Goal: Task Accomplishment & Management: Complete application form

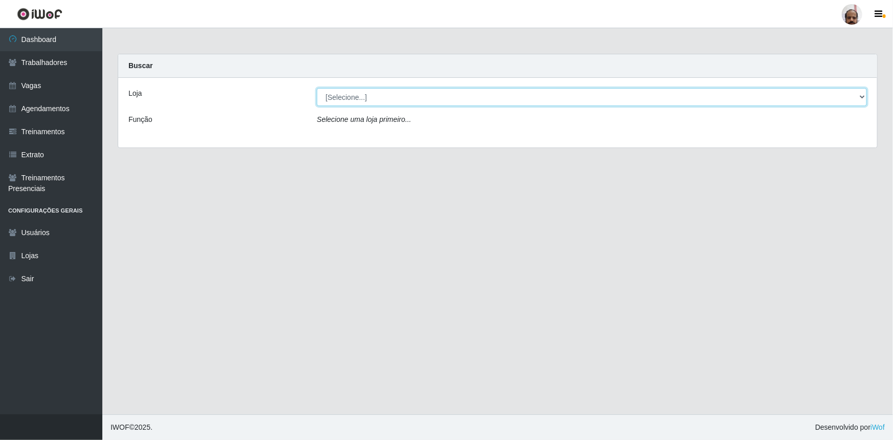
click at [864, 97] on select "[Selecione...] Mar Vermelho - Loja 05" at bounding box center [592, 97] width 550 height 18
select select "252"
click at [317, 88] on select "[Selecione...] Mar Vermelho - Loja 05" at bounding box center [592, 97] width 550 height 18
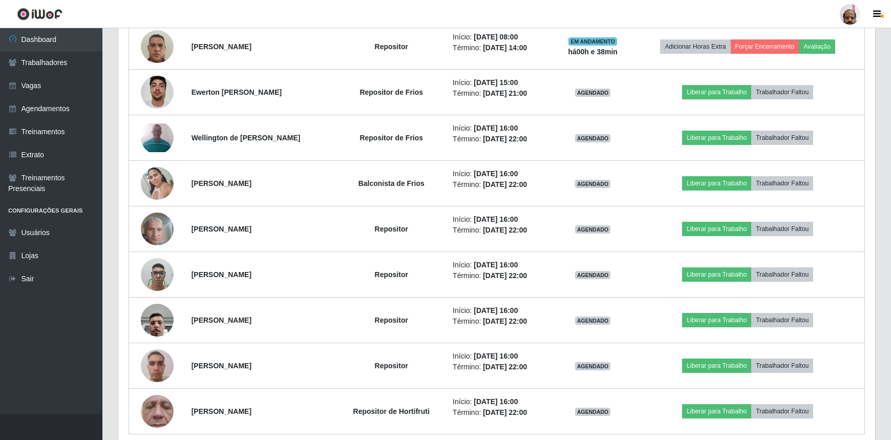
scroll to position [649, 0]
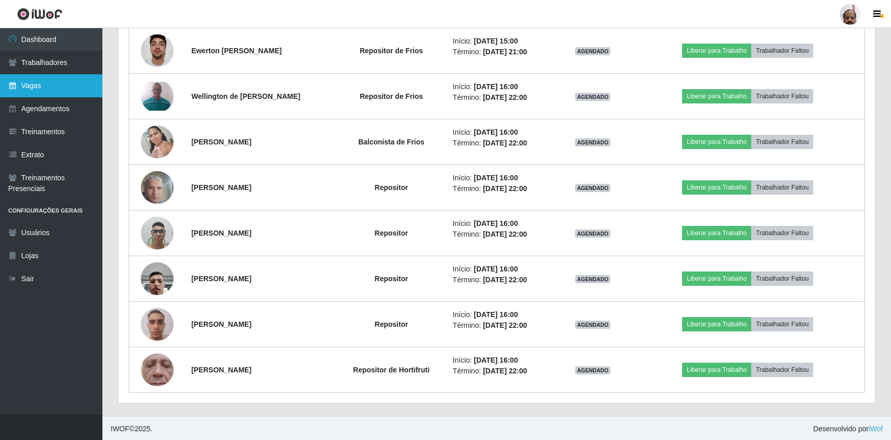
click at [36, 79] on link "Vagas" at bounding box center [51, 85] width 102 height 23
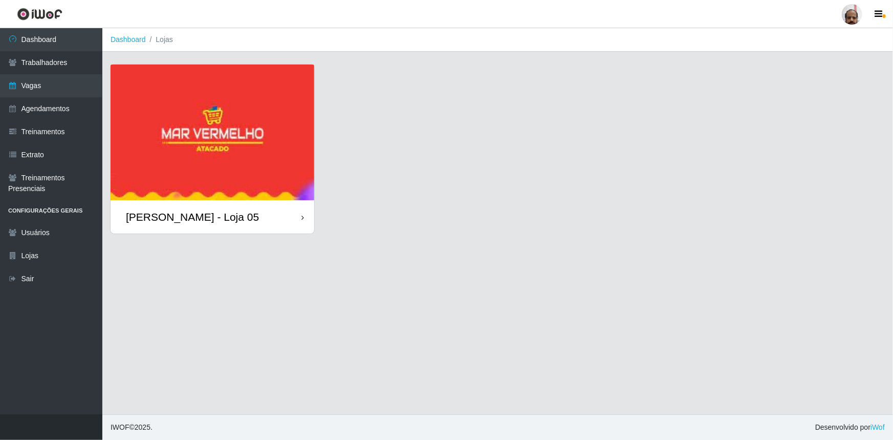
click at [197, 147] on img at bounding box center [213, 133] width 204 height 136
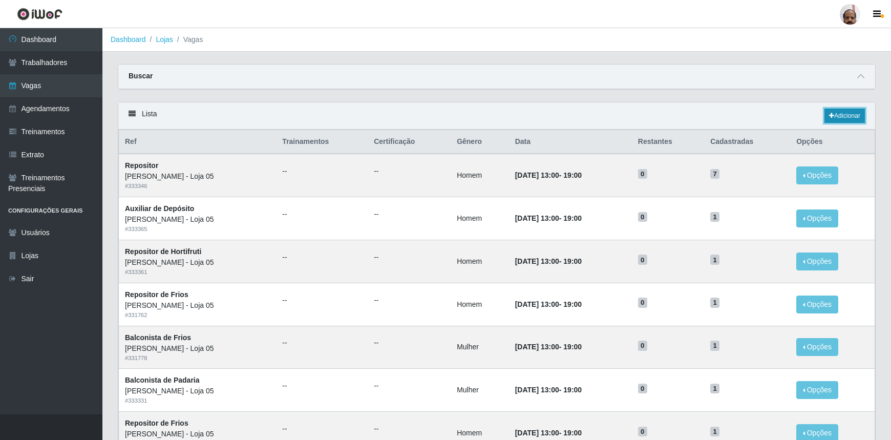
click at [844, 114] on link "Adicionar" at bounding box center [844, 116] width 40 height 14
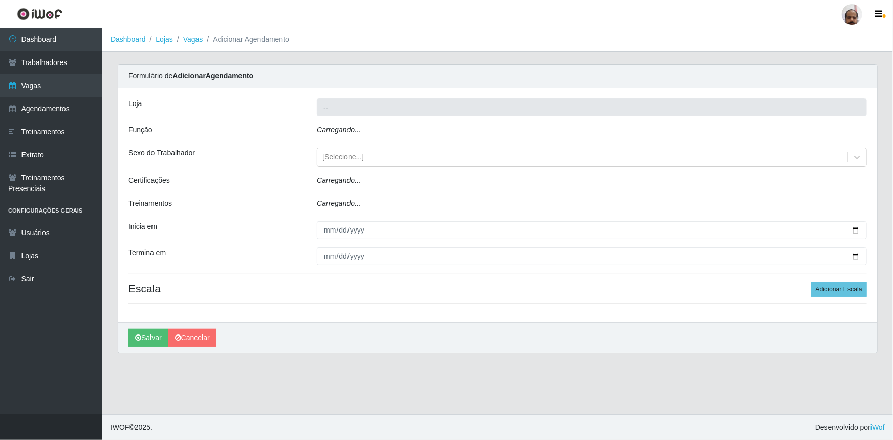
type input "[PERSON_NAME] - Loja 05"
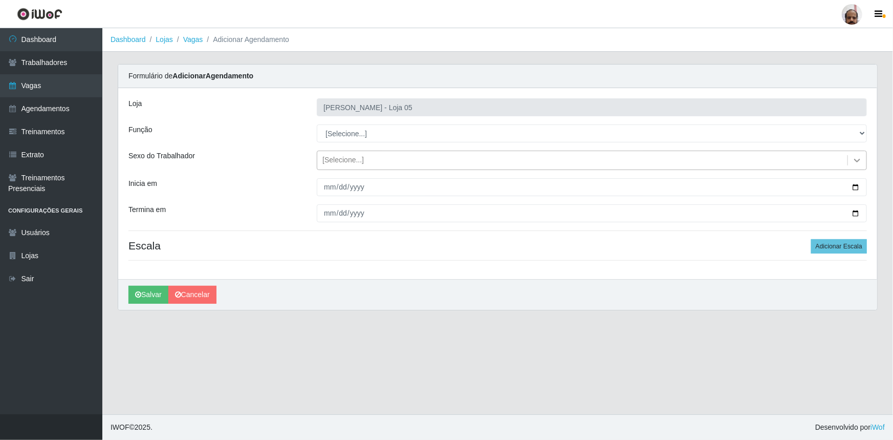
click at [857, 161] on icon at bounding box center [857, 161] width 6 height 4
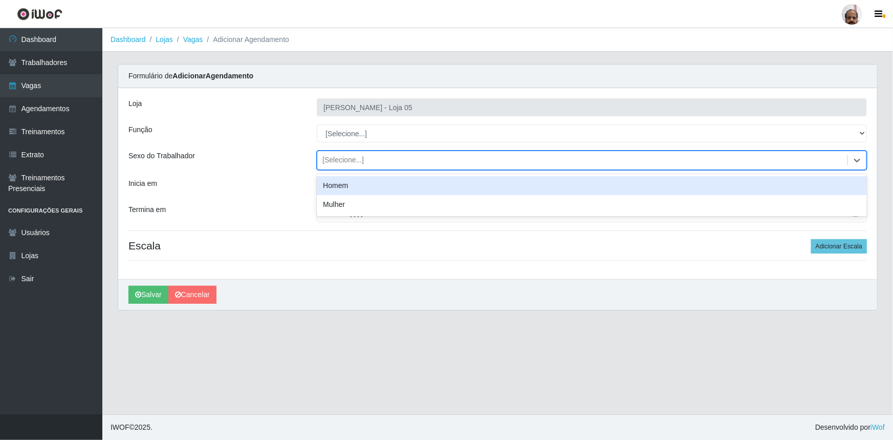
click at [350, 189] on div "Homem" at bounding box center [592, 185] width 550 height 19
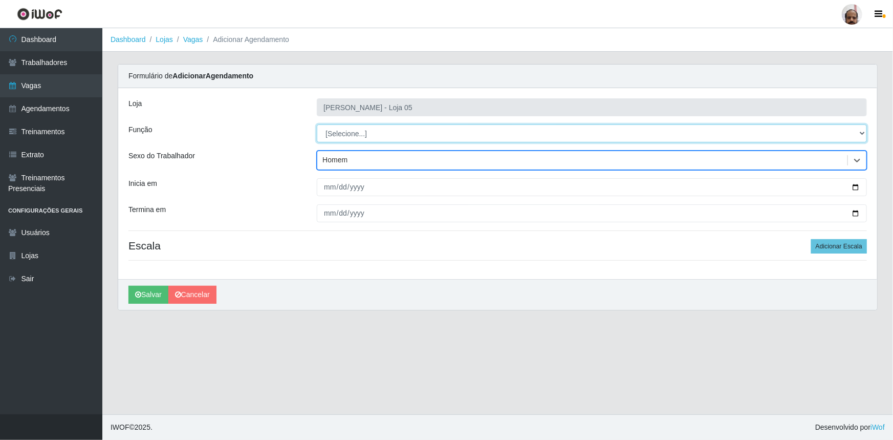
click at [861, 134] on select "[Selecione...] ASG ASG + ASG ++ Auxiliar de Depósito Auxiliar de Depósito + Aux…" at bounding box center [592, 133] width 550 height 18
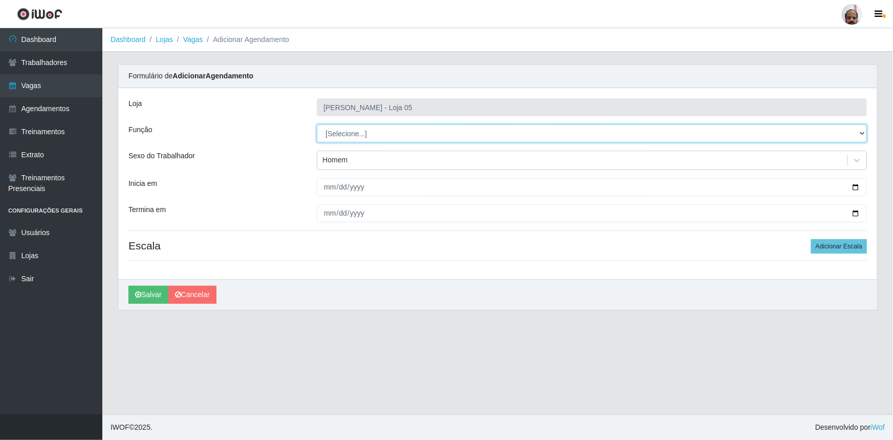
select select "110"
click at [317, 124] on select "[Selecione...] ASG ASG + ASG ++ Auxiliar de Depósito Auxiliar de Depósito + Aux…" at bounding box center [592, 133] width 550 height 18
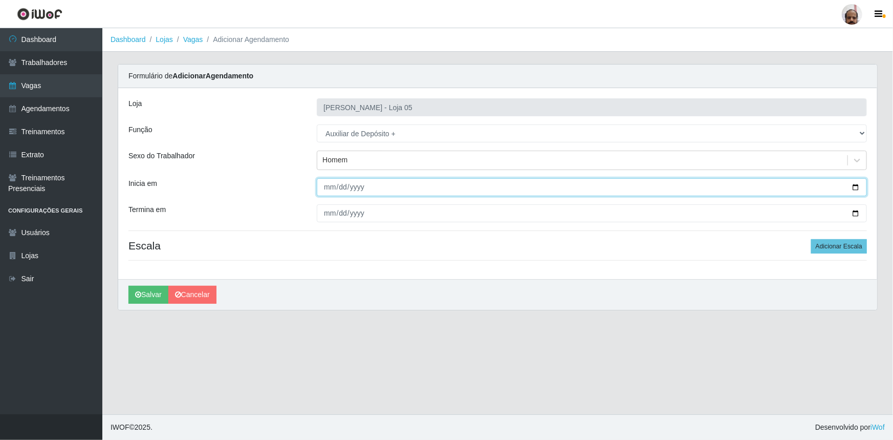
click at [858, 188] on input "Inicia em" at bounding box center [592, 187] width 550 height 18
type input "[DATE]"
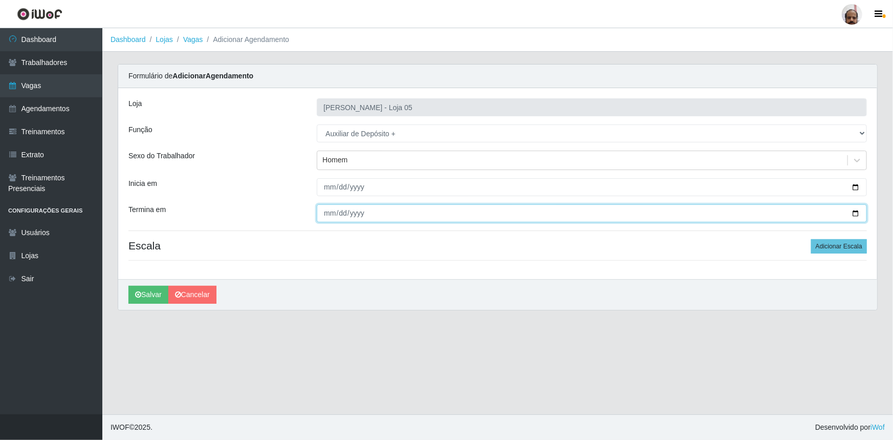
click at [340, 210] on input "Termina em" at bounding box center [592, 213] width 550 height 18
click at [323, 217] on input "Termina em" at bounding box center [592, 213] width 550 height 18
click at [855, 214] on input "Termina em" at bounding box center [592, 213] width 550 height 18
type input "[DATE]"
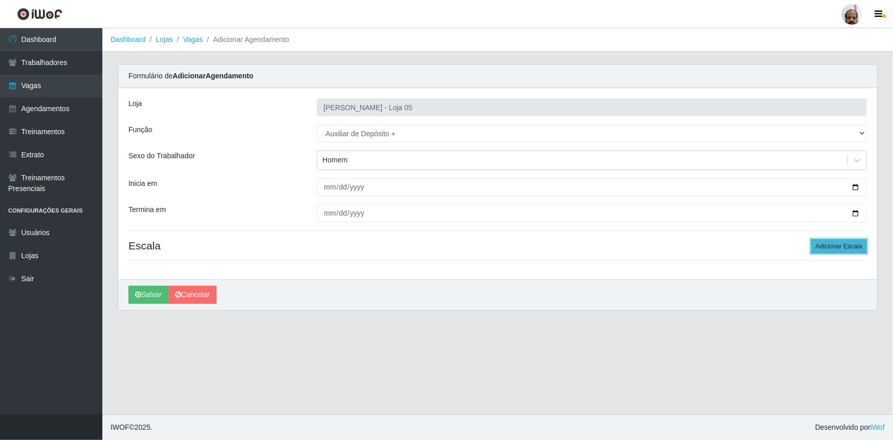
click at [845, 247] on button "Adicionar Escala" at bounding box center [839, 246] width 56 height 14
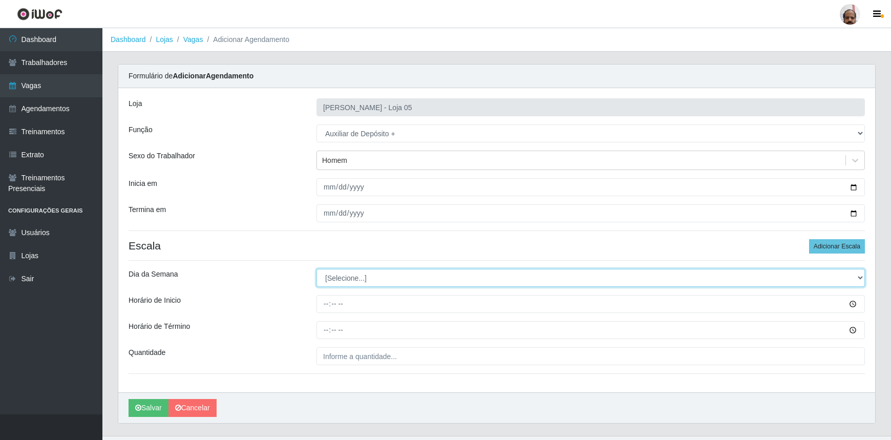
click at [860, 280] on select "[Selecione...] Segunda Terça Quarta Quinta Sexta Sábado Domingo" at bounding box center [590, 278] width 548 height 18
select select "1"
click at [316, 269] on select "[Selecione...] Segunda Terça Quarta Quinta Sexta Sábado Domingo" at bounding box center [590, 278] width 548 height 18
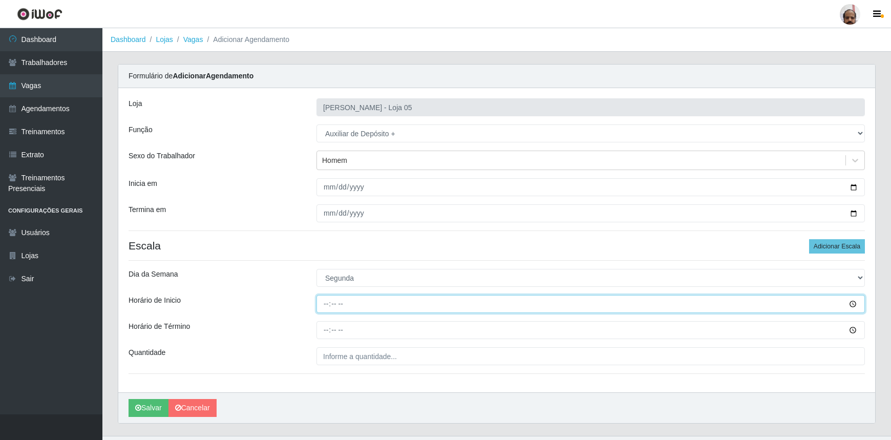
type input "23:00"
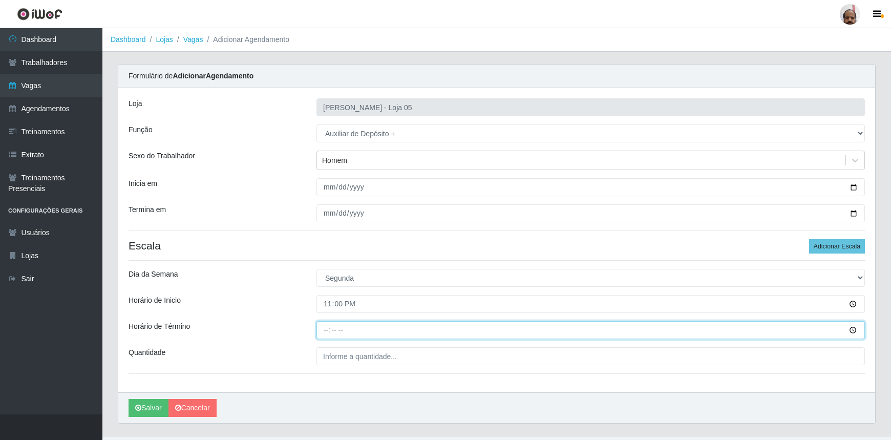
type input "05:00"
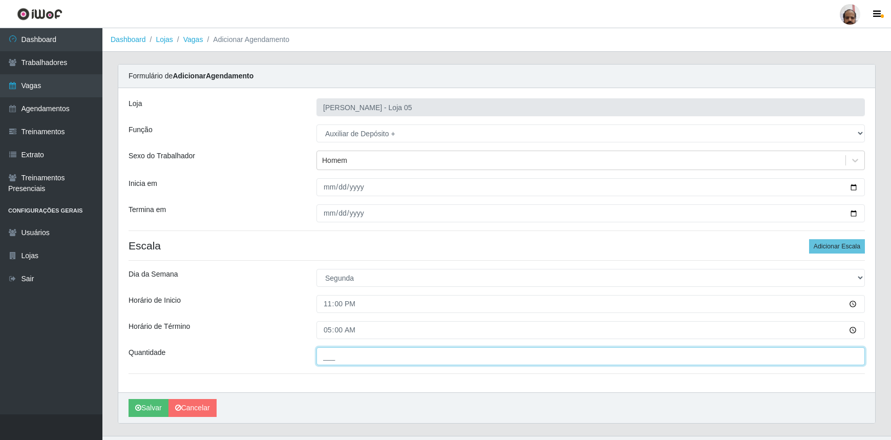
click at [382, 362] on input "___" at bounding box center [590, 356] width 548 height 18
type input "4__"
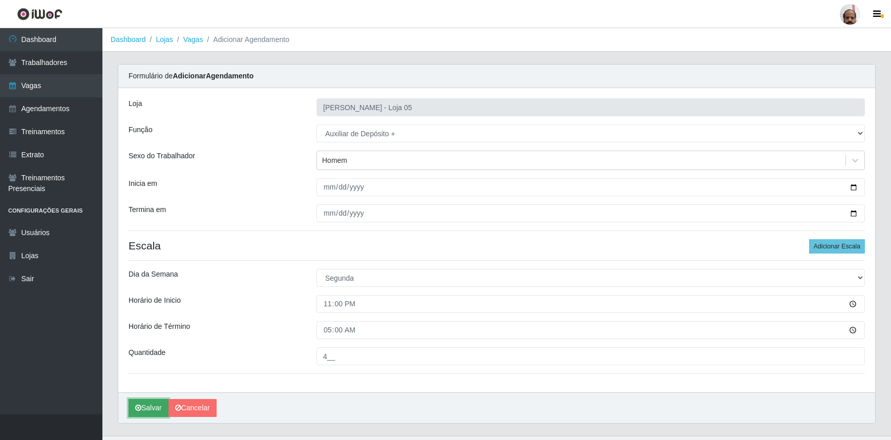
click at [158, 405] on button "Salvar" at bounding box center [149, 408] width 40 height 18
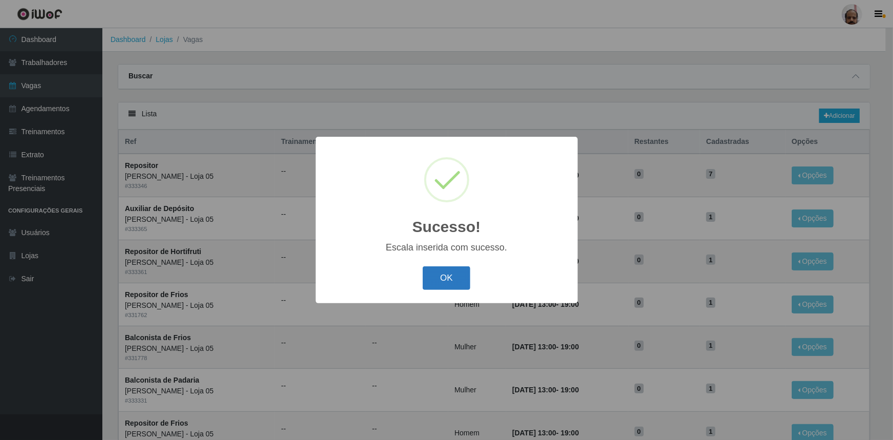
click at [463, 277] on button "OK" at bounding box center [447, 278] width 48 height 24
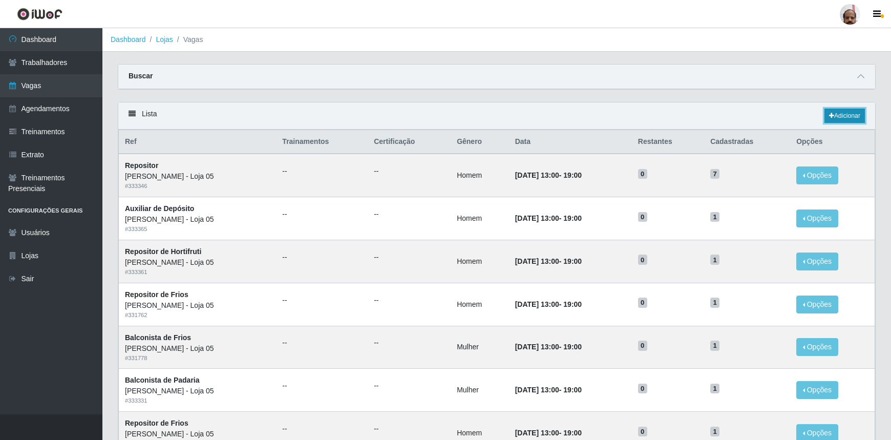
click at [850, 115] on link "Adicionar" at bounding box center [844, 116] width 40 height 14
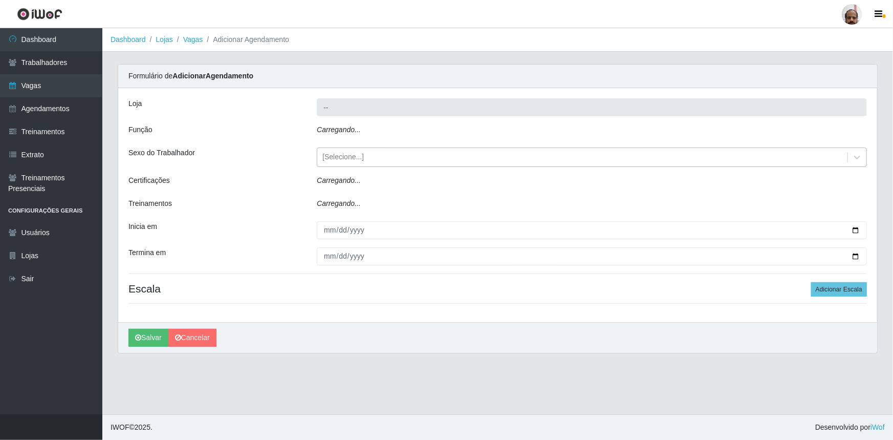
type input "[PERSON_NAME] - Loja 05"
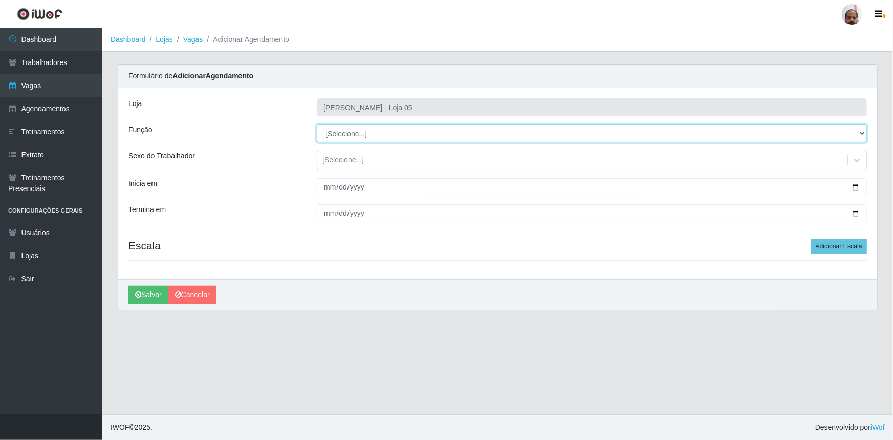
click at [863, 133] on select "[Selecione...] ASG ASG + ASG ++ Auxiliar de Depósito Auxiliar de Depósito + Aux…" at bounding box center [592, 133] width 550 height 18
select select "82"
click at [317, 124] on select "[Selecione...] ASG ASG + ASG ++ Auxiliar de Depósito Auxiliar de Depósito + Aux…" at bounding box center [592, 133] width 550 height 18
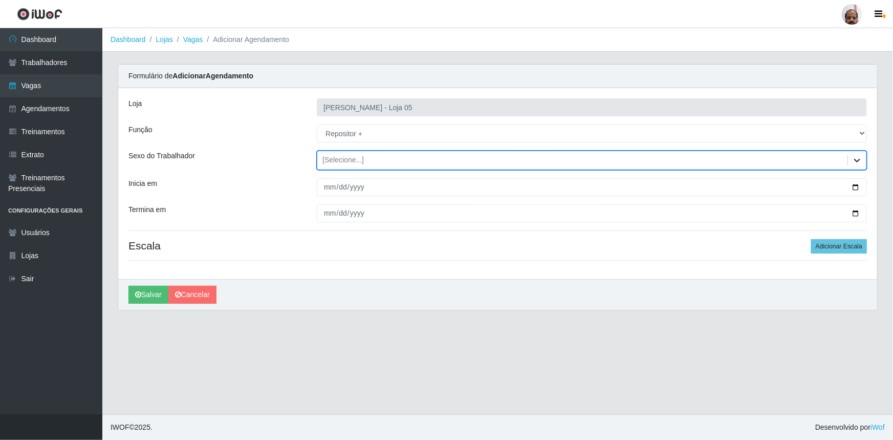
click at [853, 161] on icon at bounding box center [857, 160] width 10 height 10
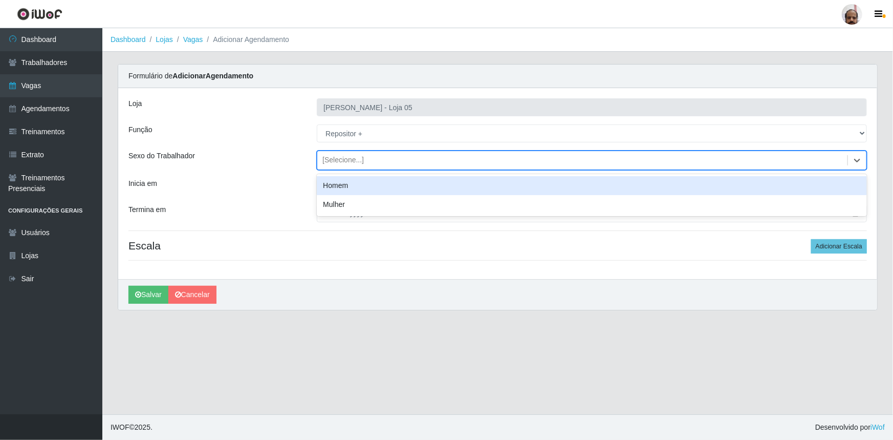
click at [349, 187] on div "Homem" at bounding box center [592, 185] width 550 height 19
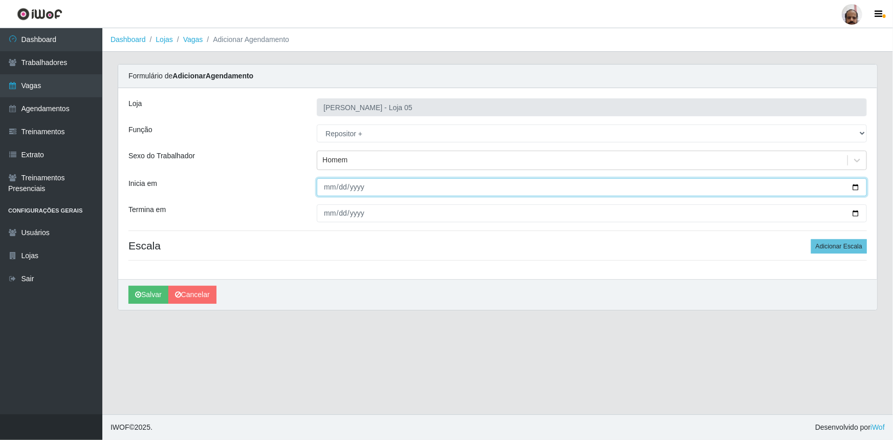
click at [855, 187] on input "Inicia em" at bounding box center [592, 187] width 550 height 18
type input "[DATE]"
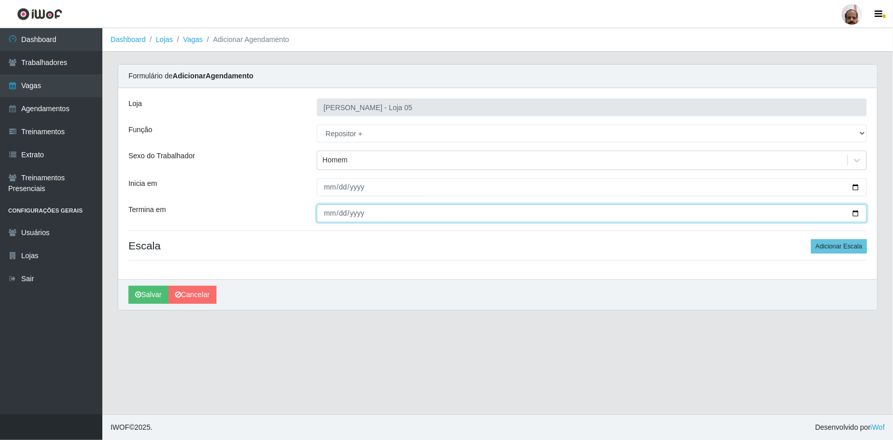
click at [857, 213] on input "Termina em" at bounding box center [592, 213] width 550 height 18
type input "[DATE]"
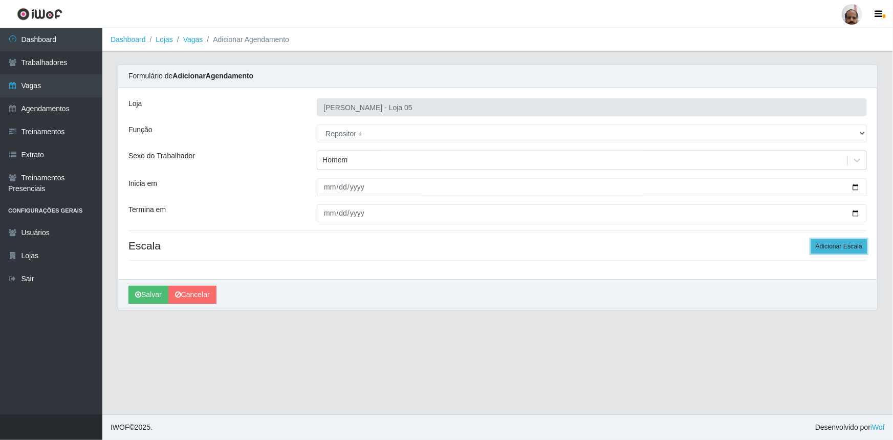
click at [823, 249] on button "Adicionar Escala" at bounding box center [839, 246] width 56 height 14
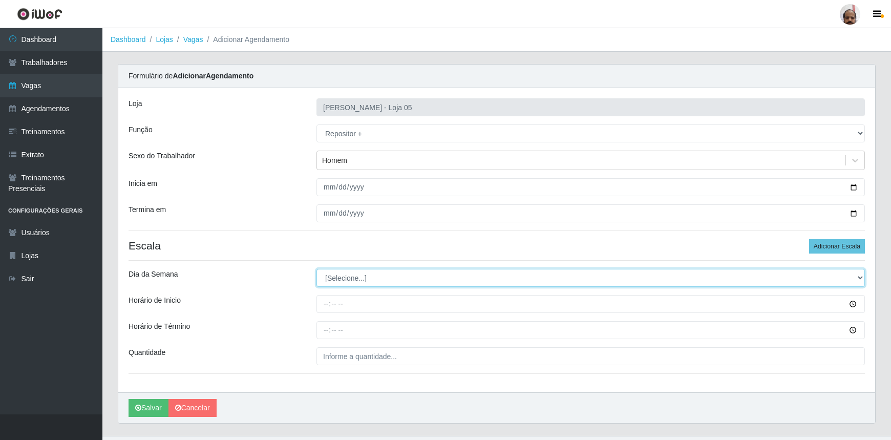
click at [858, 276] on select "[Selecione...] Segunda Terça Quarta Quinta Sexta Sábado Domingo" at bounding box center [590, 278] width 548 height 18
select select "1"
click at [316, 269] on select "[Selecione...] Segunda Terça Quarta Quinta Sexta Sábado Domingo" at bounding box center [590, 278] width 548 height 18
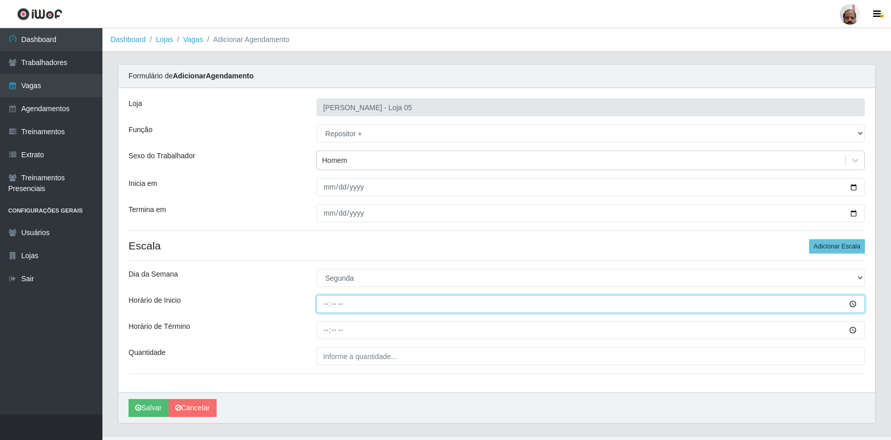
type input "23:00"
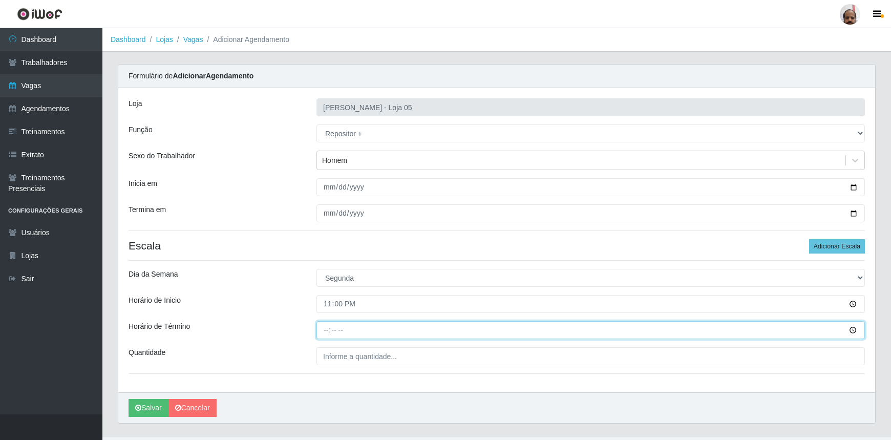
type input "05:00"
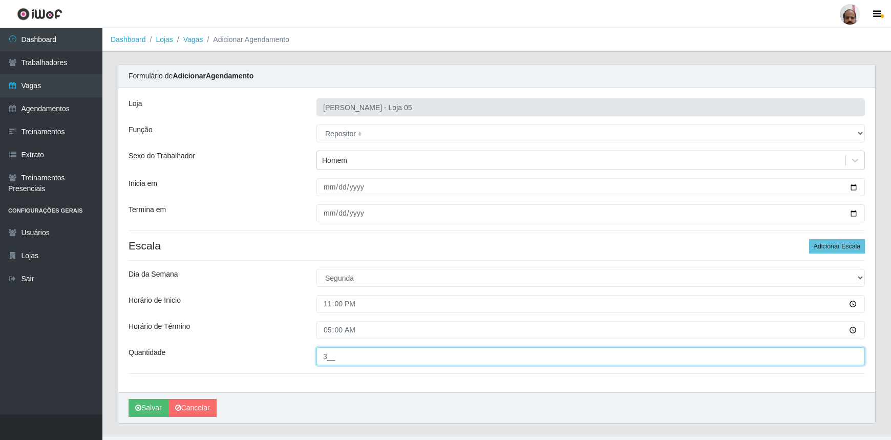
type input "3__"
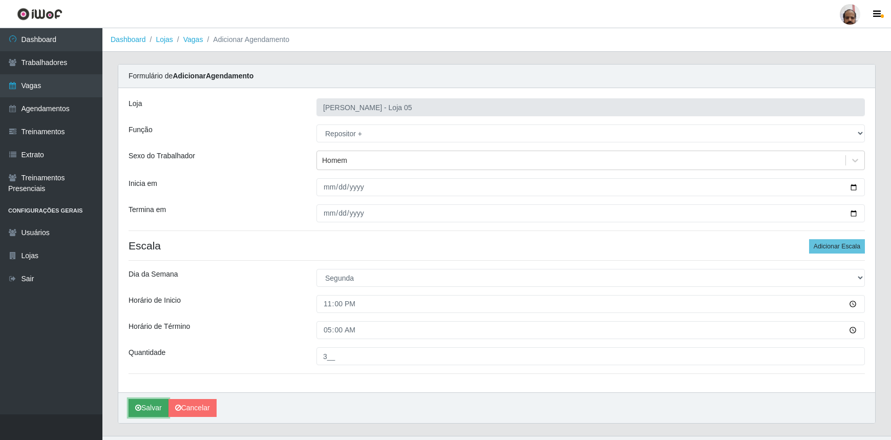
click at [146, 406] on button "Salvar" at bounding box center [149, 408] width 40 height 18
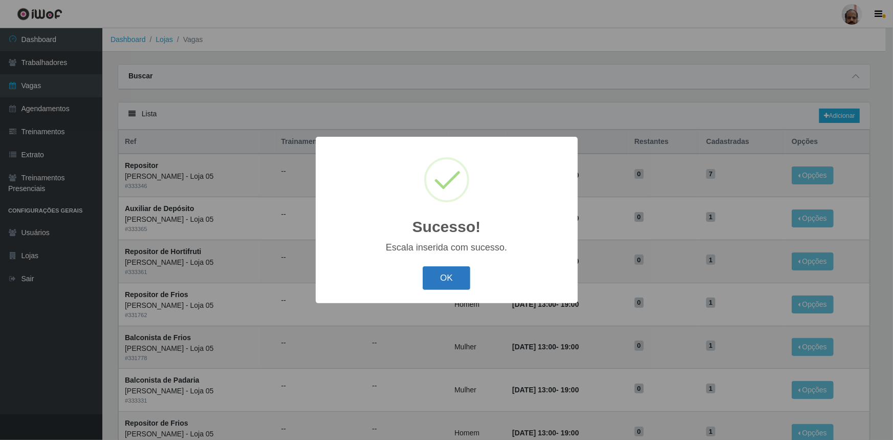
click at [441, 279] on button "OK" at bounding box center [447, 278] width 48 height 24
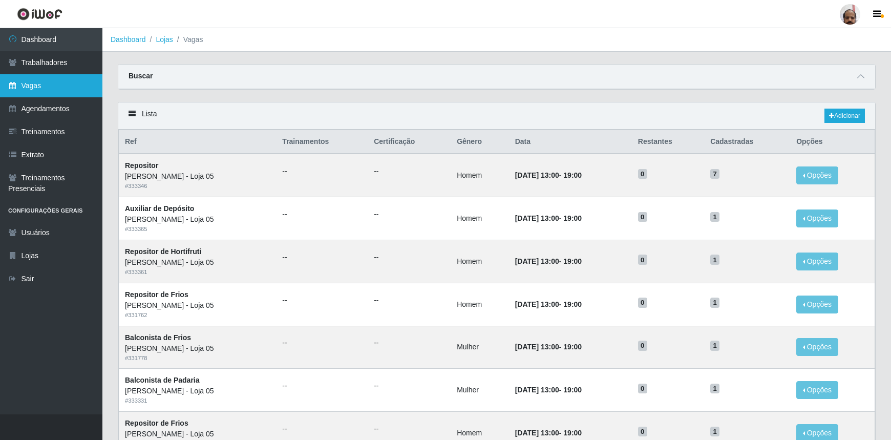
click at [38, 90] on link "Vagas" at bounding box center [51, 85] width 102 height 23
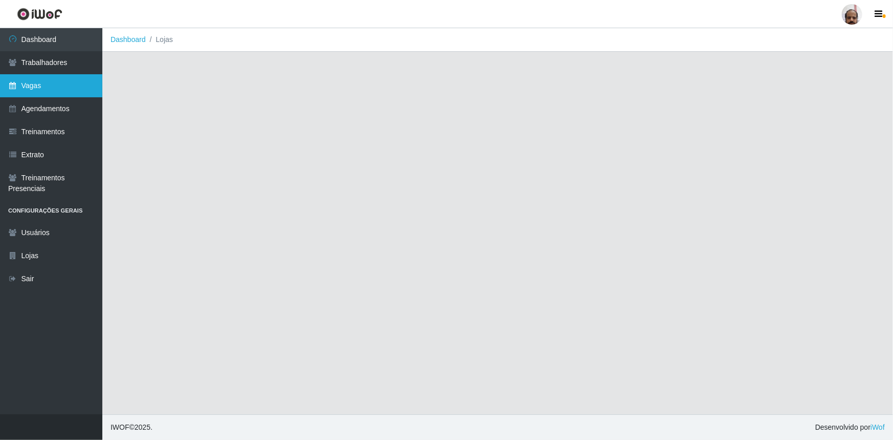
click at [38, 89] on link "Vagas" at bounding box center [51, 85] width 102 height 23
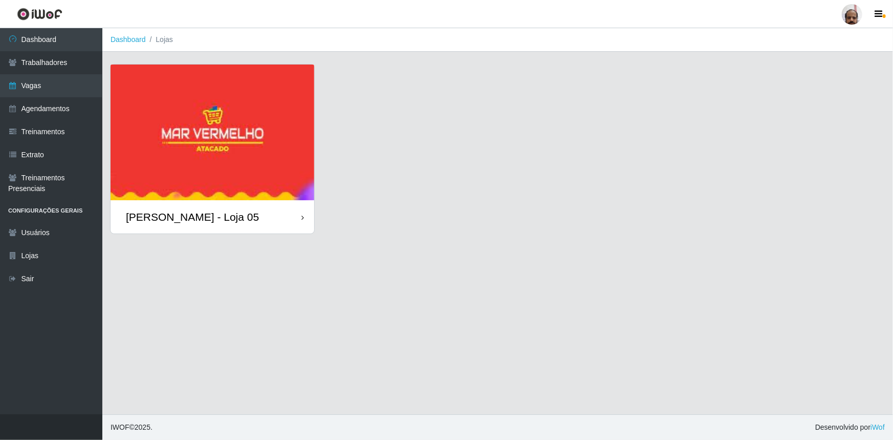
click at [202, 178] on img at bounding box center [213, 133] width 204 height 136
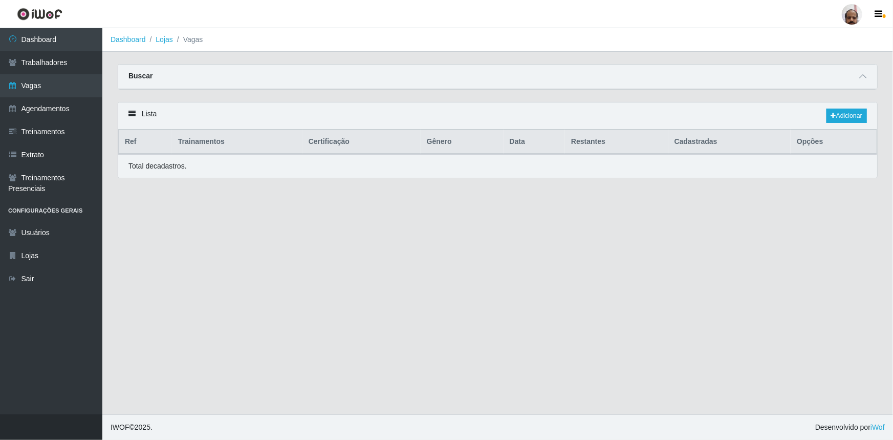
click at [202, 178] on div "Lista Adicionar Ref Trainamentos Certificação Gênero Data Restantes Cadastradas…" at bounding box center [498, 140] width 760 height 76
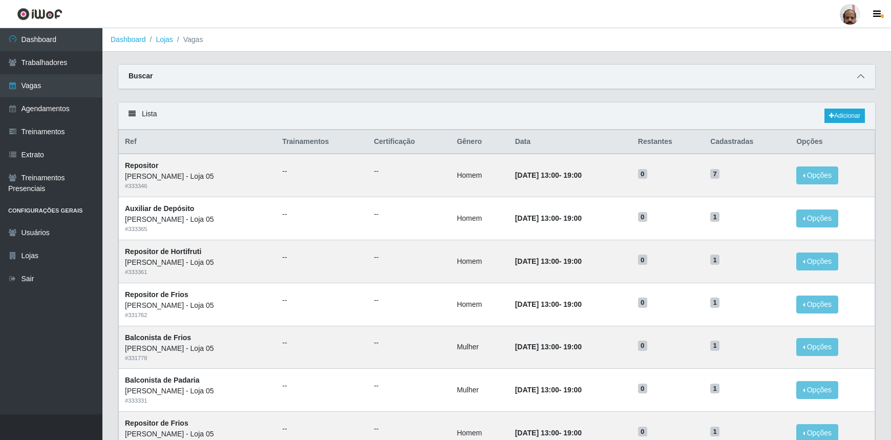
click at [861, 78] on icon at bounding box center [860, 76] width 7 height 7
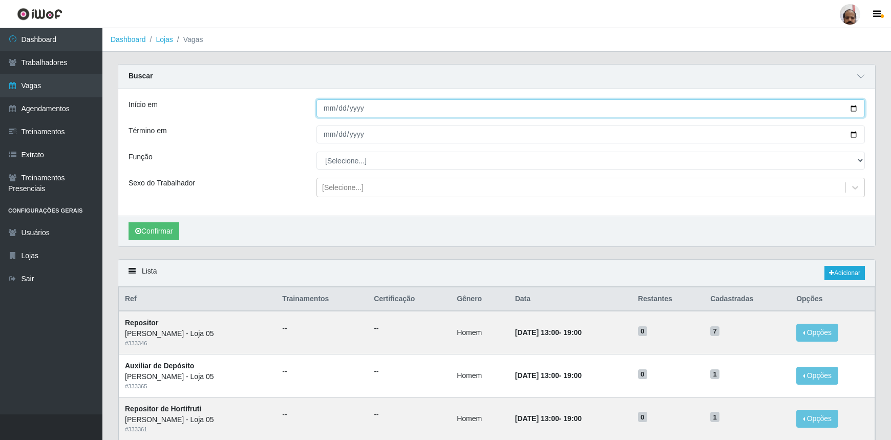
click at [853, 106] on input "Início em" at bounding box center [590, 108] width 548 height 18
type input "[DATE]"
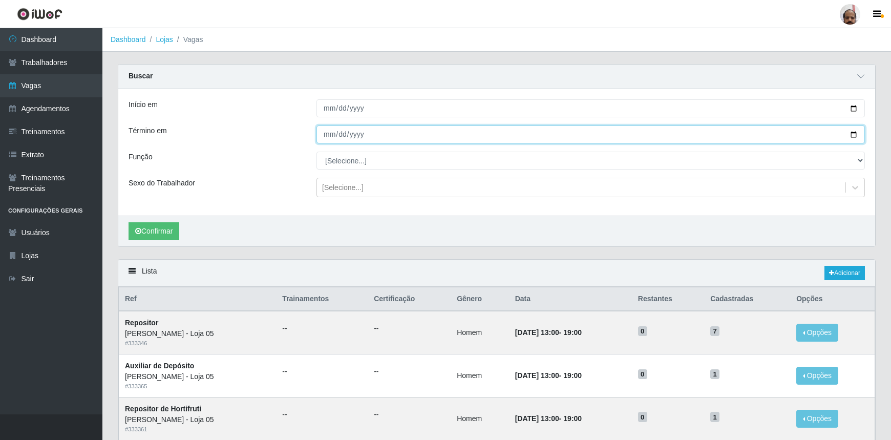
click at [854, 136] on input "Término em" at bounding box center [590, 134] width 548 height 18
type input "[DATE]"
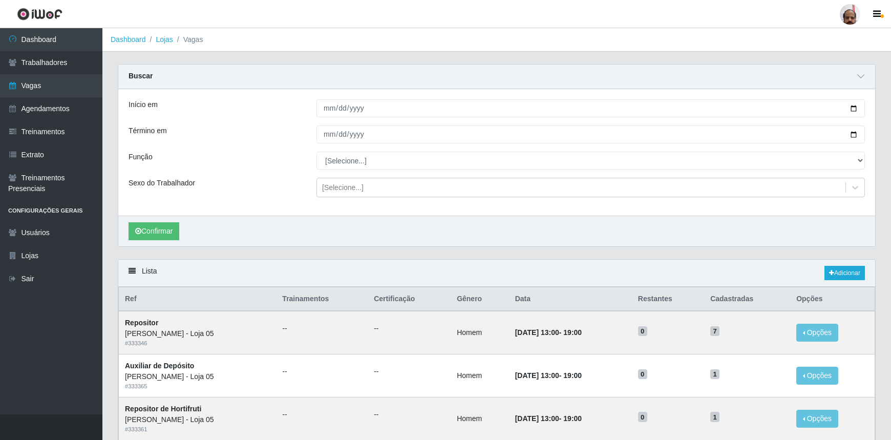
click at [339, 250] on div "Carregando... Buscar Início em 2025-08-25 Término em 2025-08-25 Função [Selecio…" at bounding box center [496, 161] width 773 height 195
click at [152, 231] on button "Confirmar" at bounding box center [154, 231] width 51 height 18
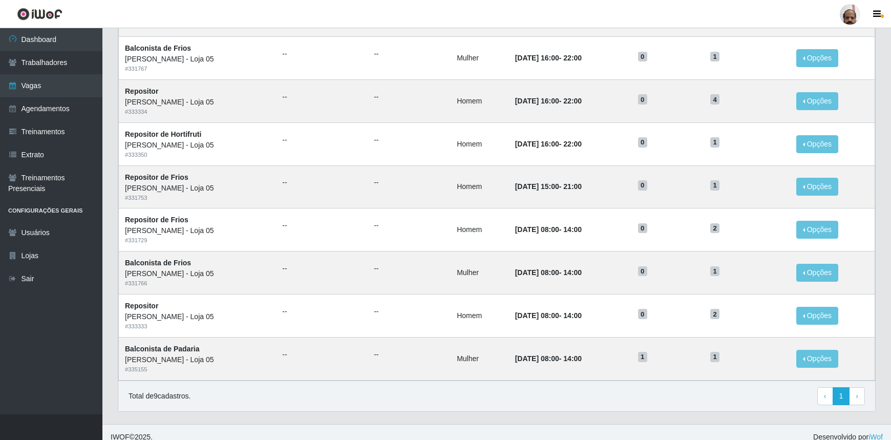
scroll to position [326, 0]
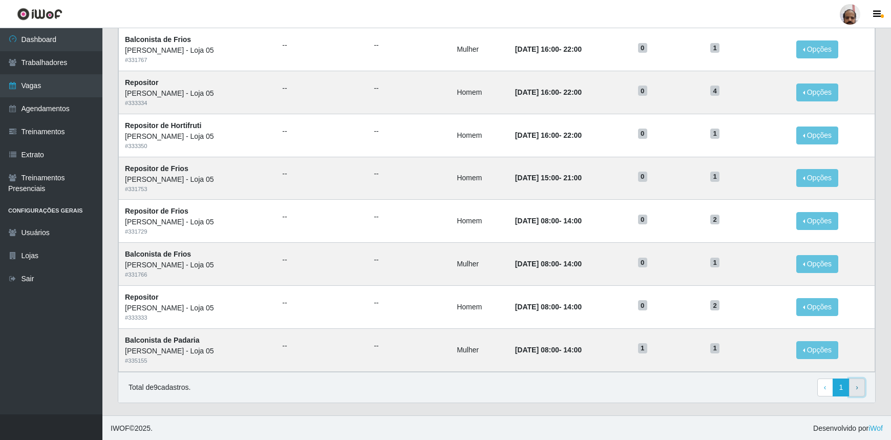
click at [857, 389] on span "›" at bounding box center [856, 387] width 3 height 8
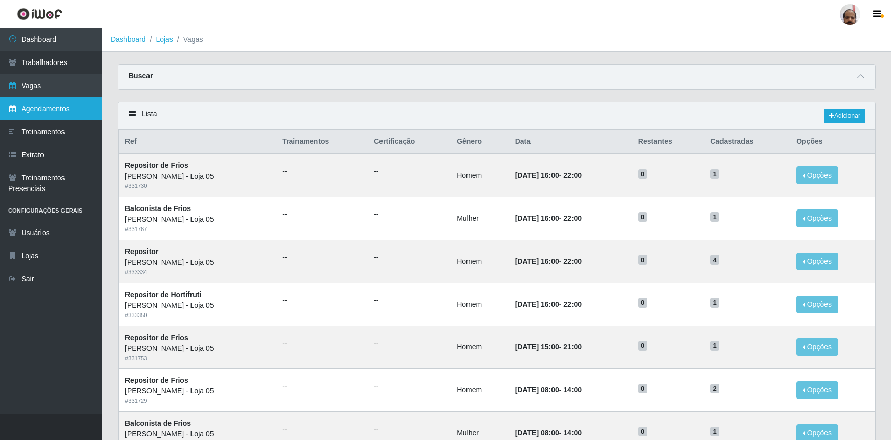
click at [54, 112] on link "Agendamentos" at bounding box center [51, 108] width 102 height 23
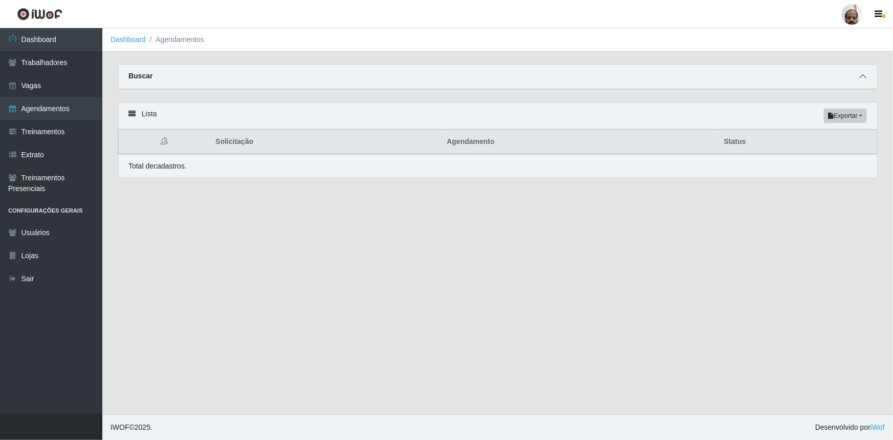
click at [861, 77] on icon at bounding box center [863, 76] width 7 height 7
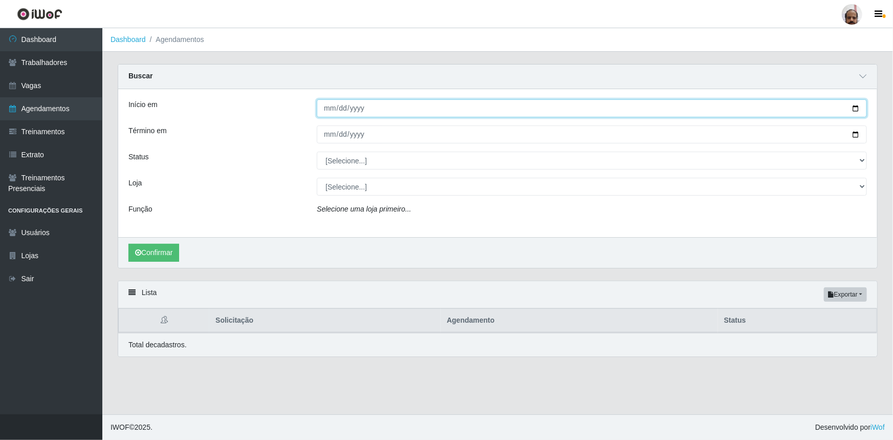
click at [855, 110] on input "Início em" at bounding box center [592, 108] width 550 height 18
type input "[DATE]"
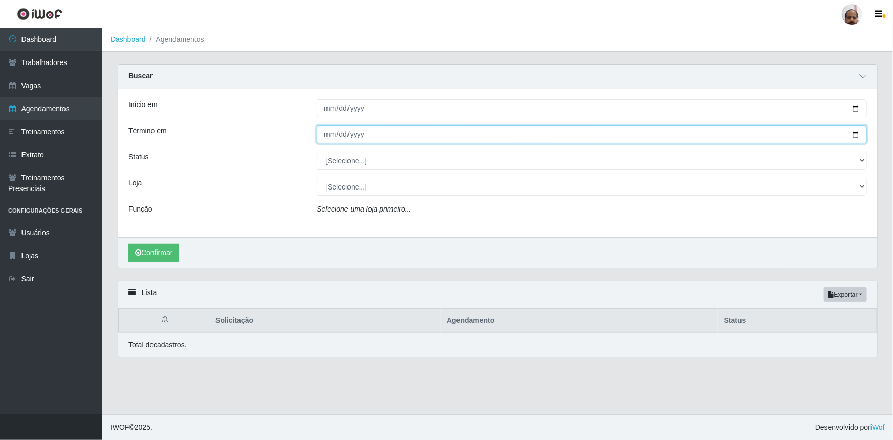
click at [854, 138] on input "Término em" at bounding box center [592, 134] width 550 height 18
type input "[DATE]"
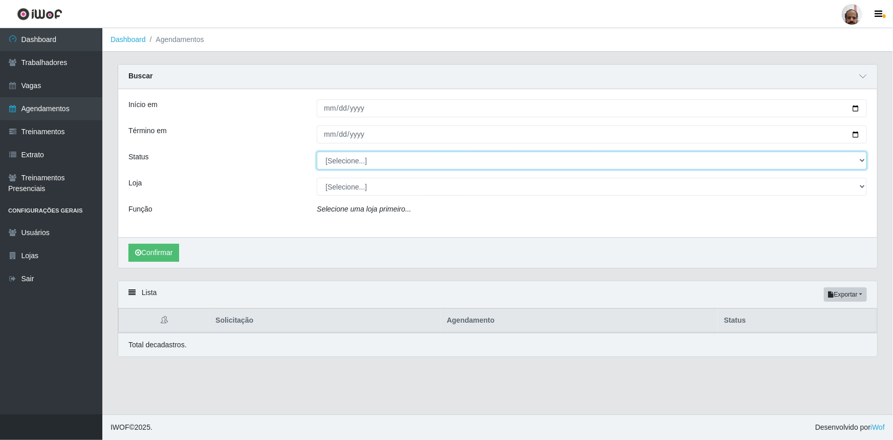
click at [862, 159] on select "[Selecione...] AGENDADO AGUARDANDO LIBERAR EM ANDAMENTO EM REVISÃO FINALIZADO C…" at bounding box center [592, 161] width 550 height 18
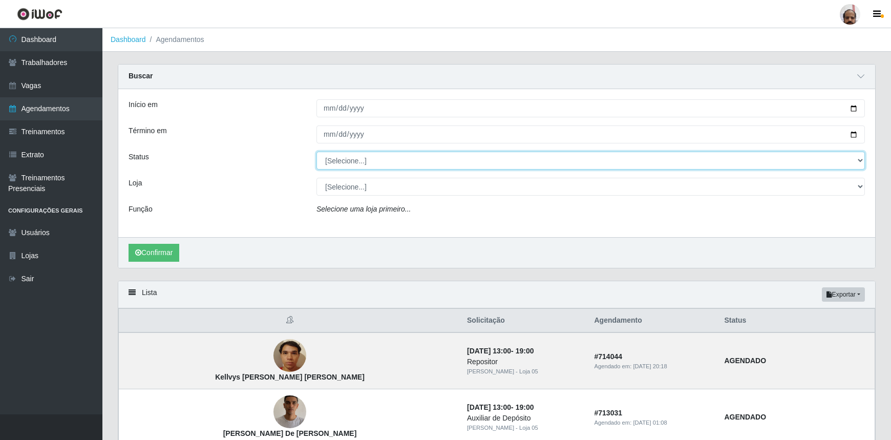
click at [316, 152] on select "[Selecione...] AGENDADO AGUARDANDO LIBERAR EM ANDAMENTO EM REVISÃO FINALIZADO C…" at bounding box center [590, 161] width 548 height 18
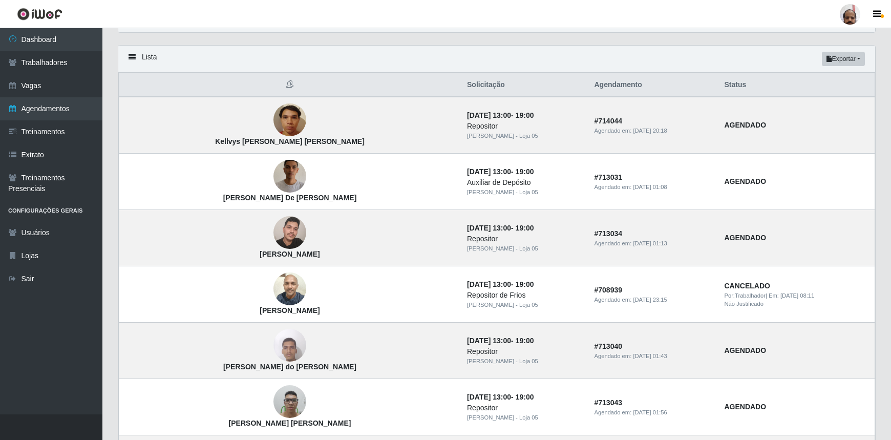
scroll to position [154, 0]
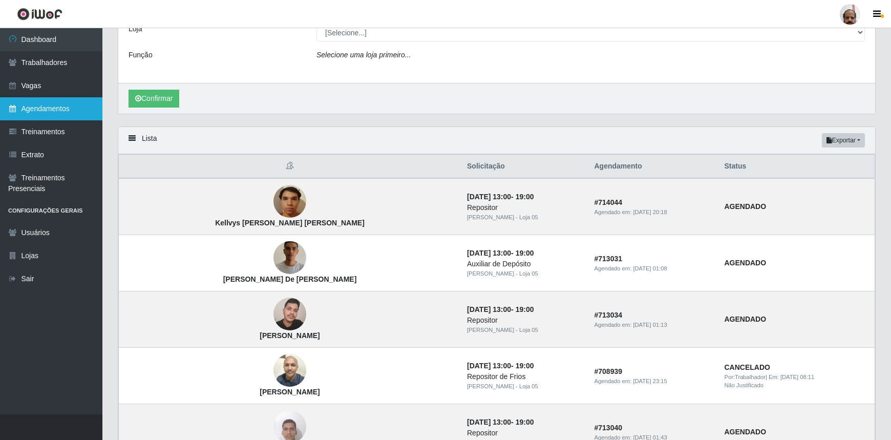
click at [35, 111] on link "Agendamentos" at bounding box center [51, 108] width 102 height 23
click at [35, 110] on link "Agendamentos" at bounding box center [51, 108] width 102 height 23
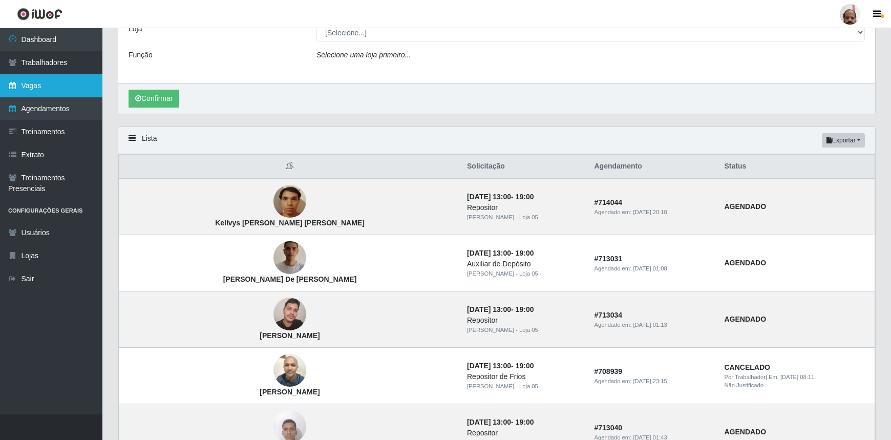
click at [36, 88] on link "Vagas" at bounding box center [51, 85] width 102 height 23
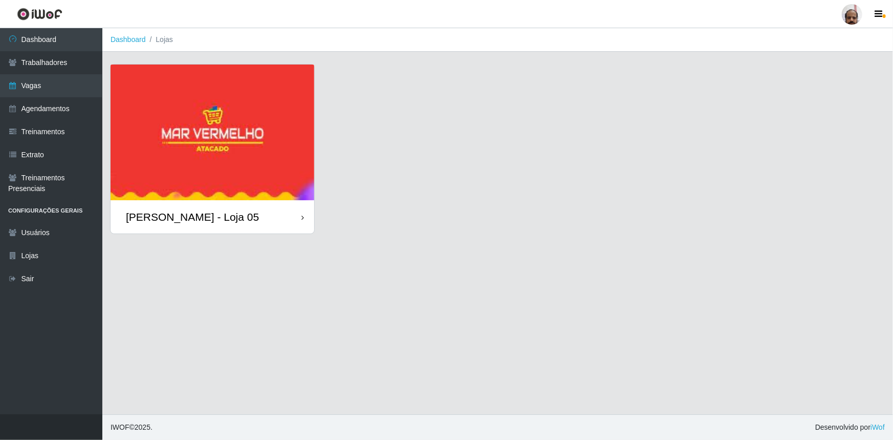
click at [189, 144] on img at bounding box center [213, 133] width 204 height 136
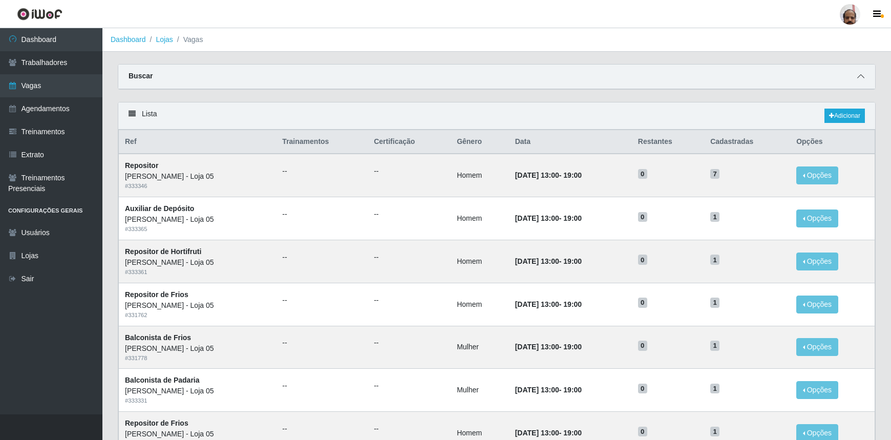
click at [860, 80] on icon at bounding box center [860, 76] width 7 height 7
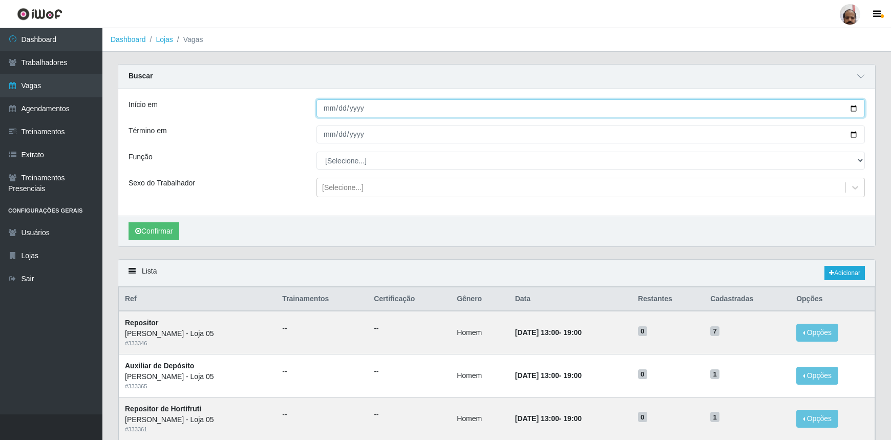
click at [854, 111] on input "Início em" at bounding box center [590, 108] width 548 height 18
type input "[DATE]"
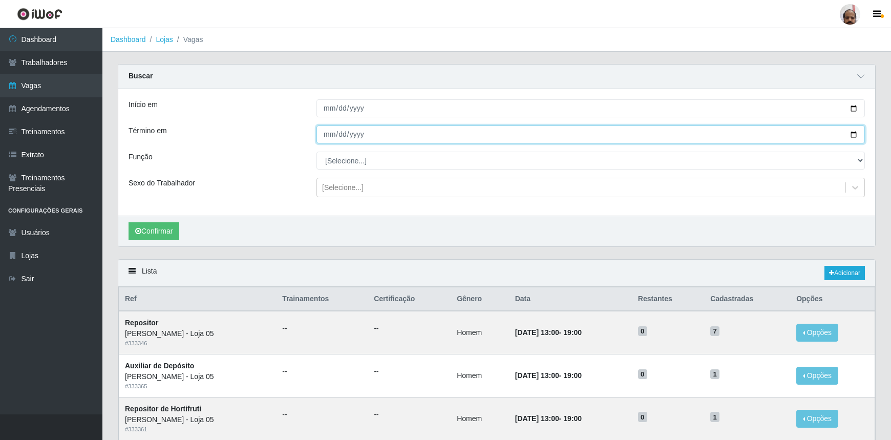
click at [852, 136] on input "Término em" at bounding box center [590, 134] width 548 height 18
type input "[DATE]"
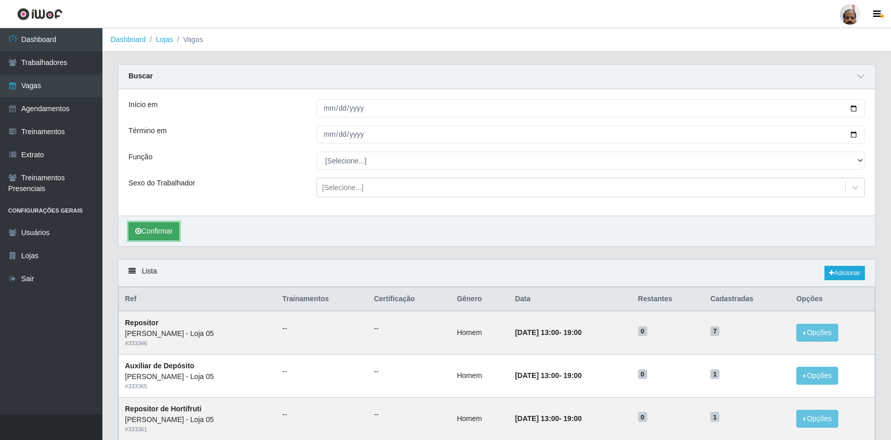
click at [165, 230] on button "Confirmar" at bounding box center [154, 231] width 51 height 18
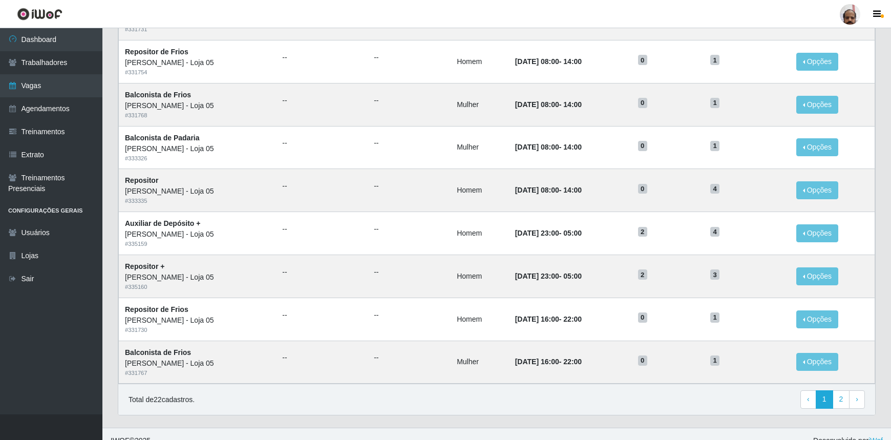
scroll to position [584, 0]
